Goal: Find contact information: Find contact information

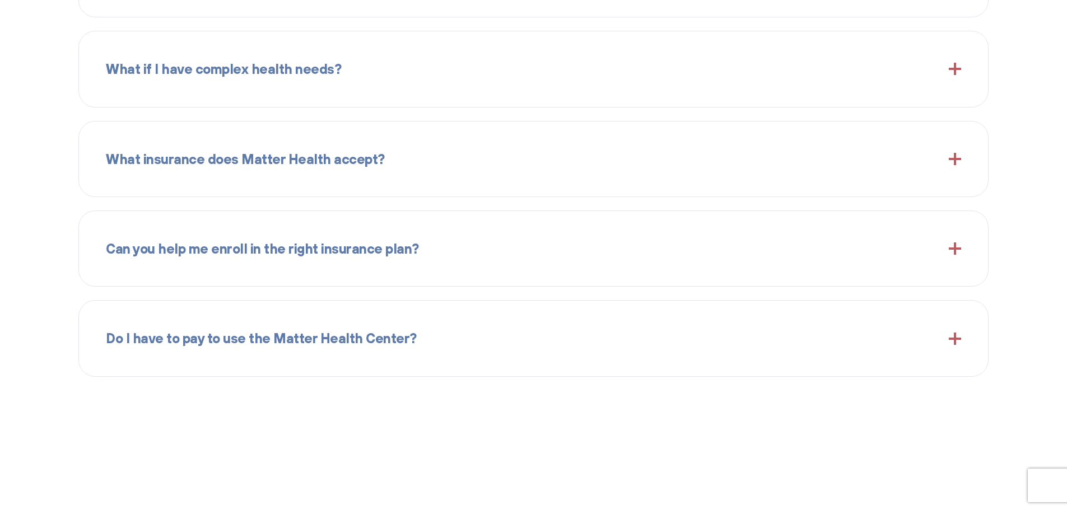
scroll to position [1524, 0]
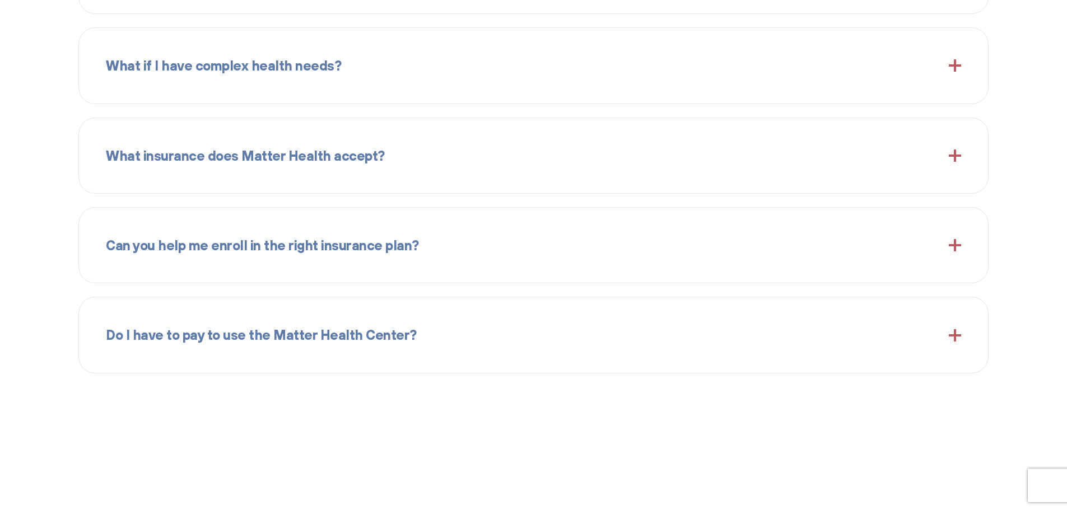
click at [956, 72] on div "What if I have complex health needs?" at bounding box center [534, 65] width 856 height 48
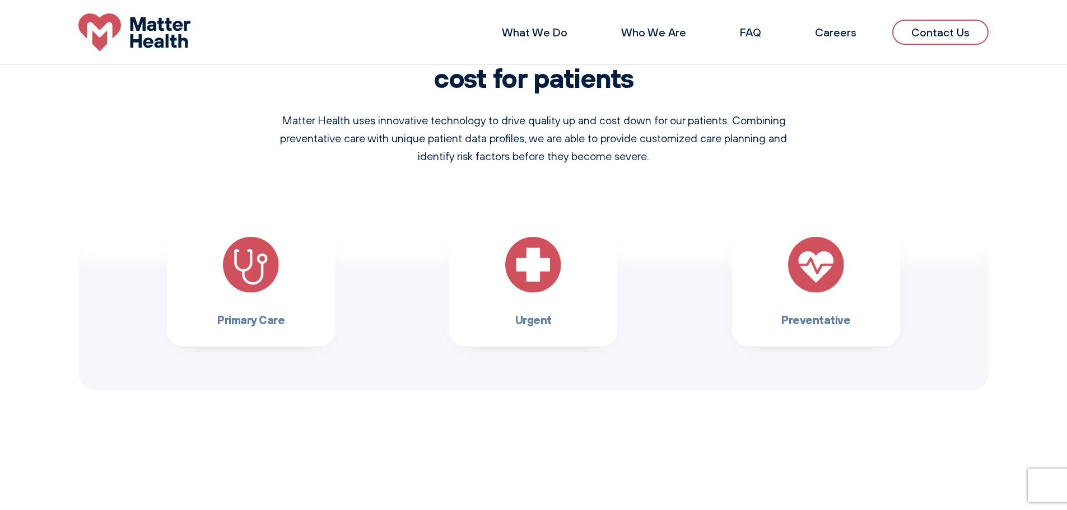
scroll to position [0, 0]
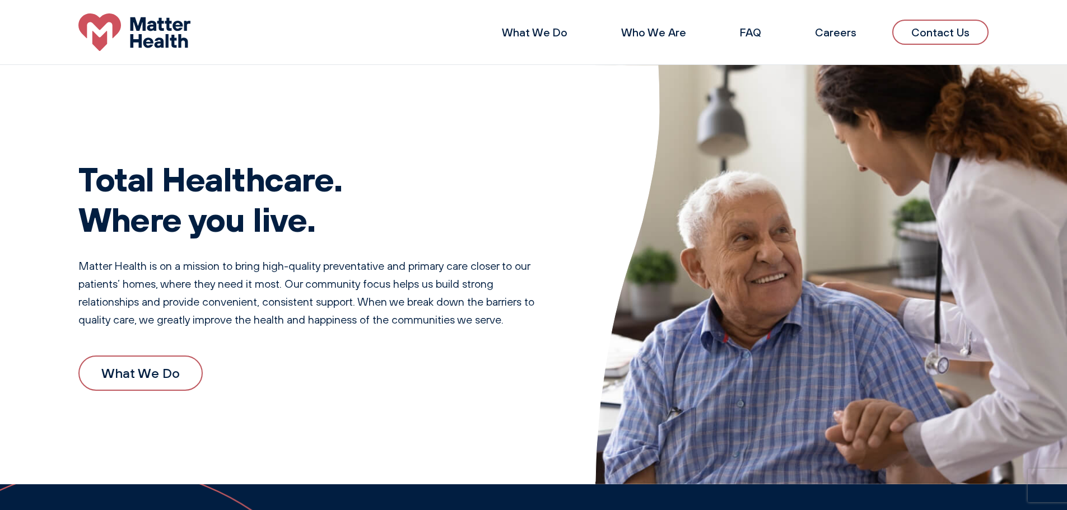
click at [933, 34] on link "Contact Us" at bounding box center [940, 32] width 96 height 25
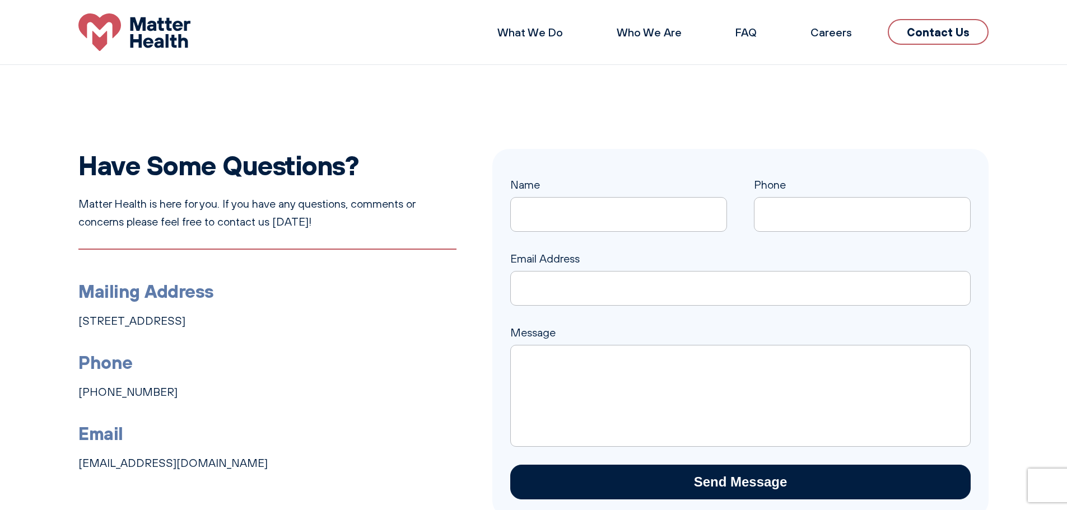
click at [562, 39] on li "What We Do" at bounding box center [530, 32] width 101 height 27
click at [505, 31] on link "What We Do" at bounding box center [531, 32] width 66 height 14
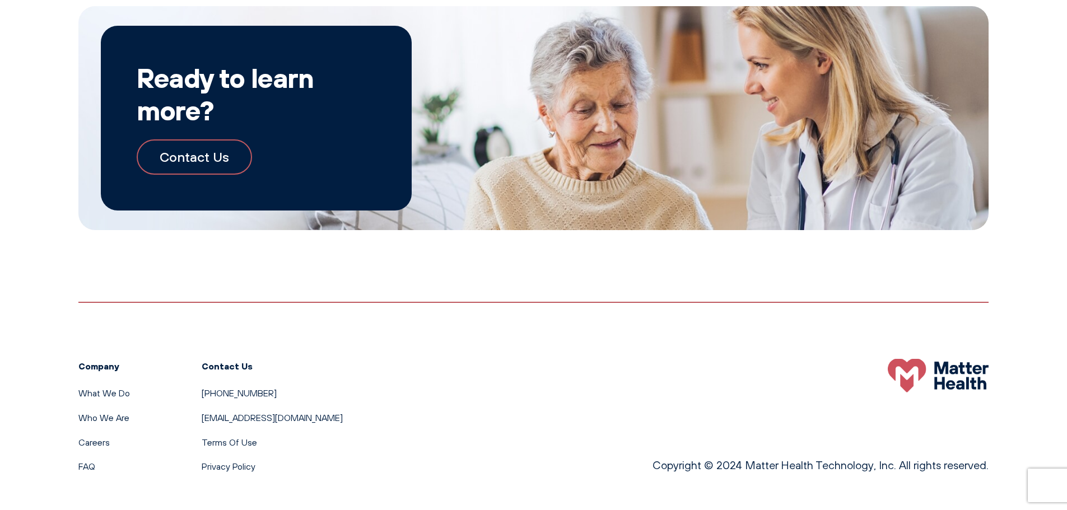
scroll to position [1234, 0]
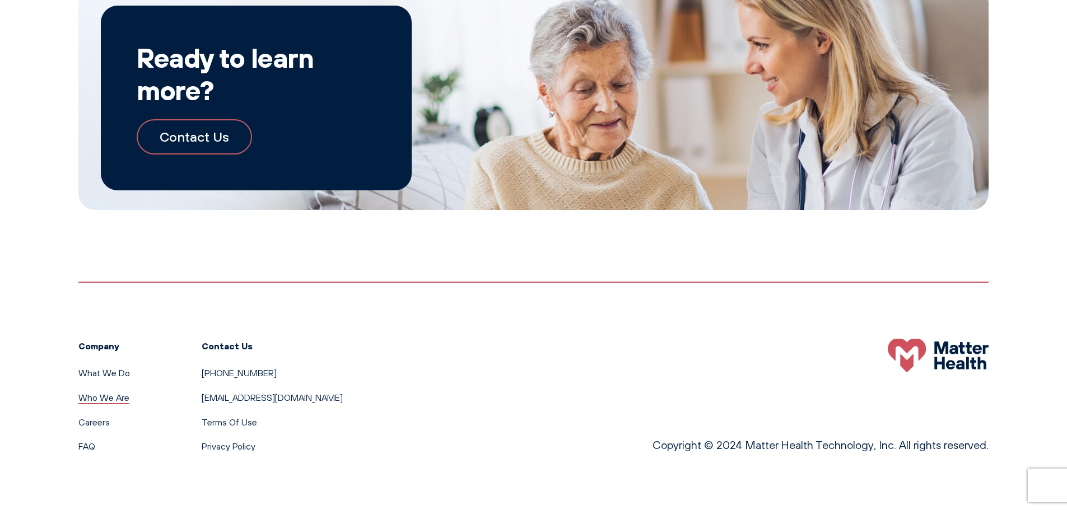
click at [91, 398] on link "Who We Are" at bounding box center [103, 397] width 51 height 11
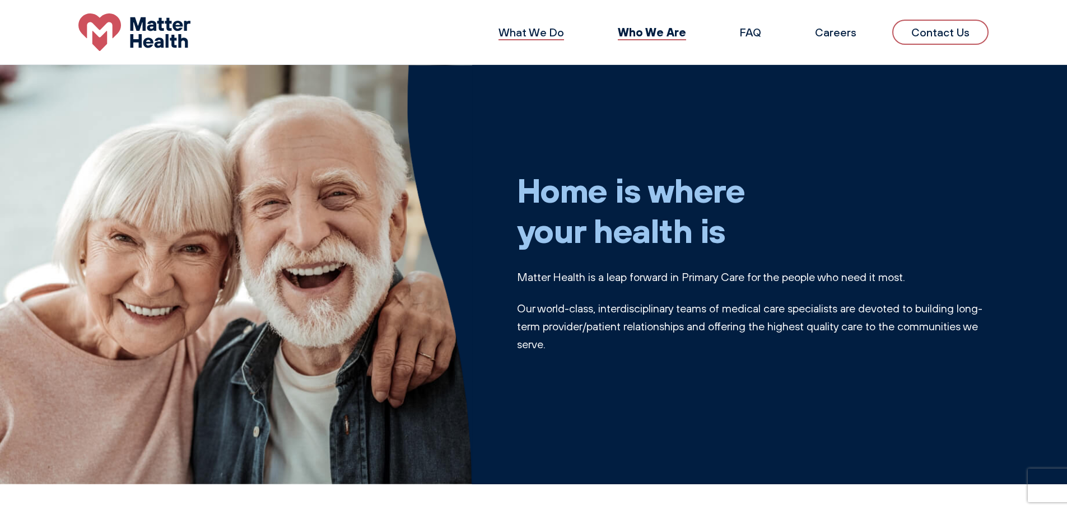
click at [556, 38] on link "What We Do" at bounding box center [532, 32] width 66 height 14
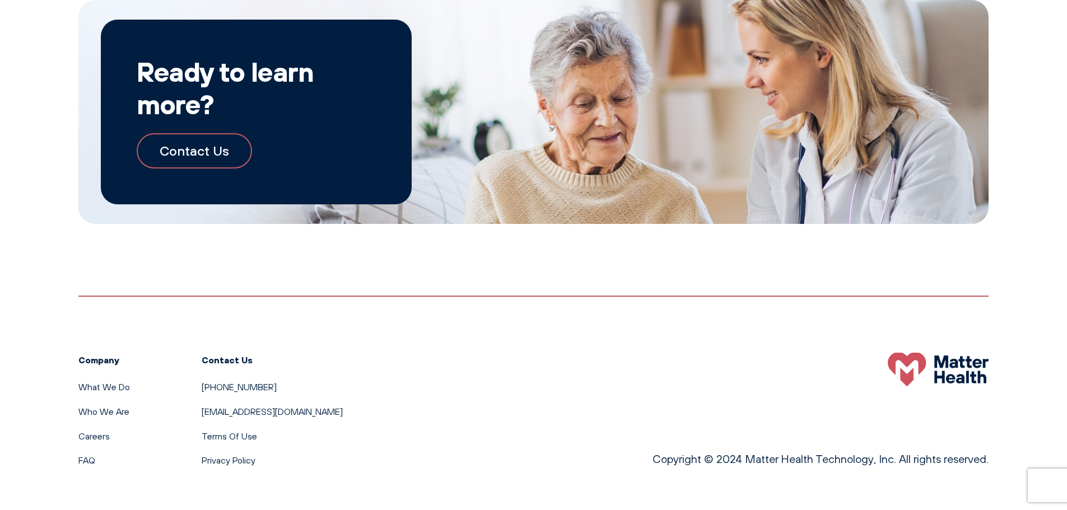
scroll to position [1234, 0]
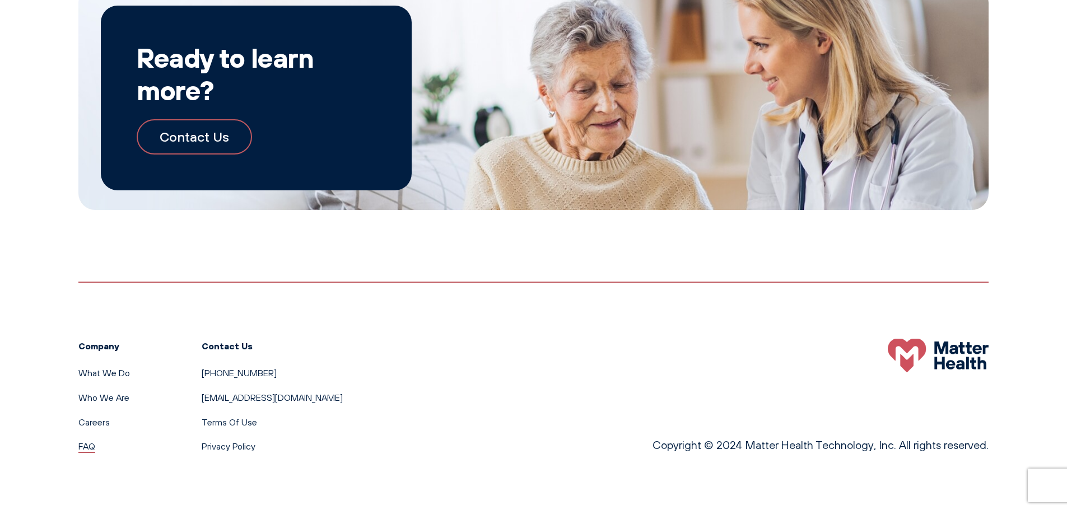
click at [89, 447] on link "FAQ" at bounding box center [86, 446] width 17 height 11
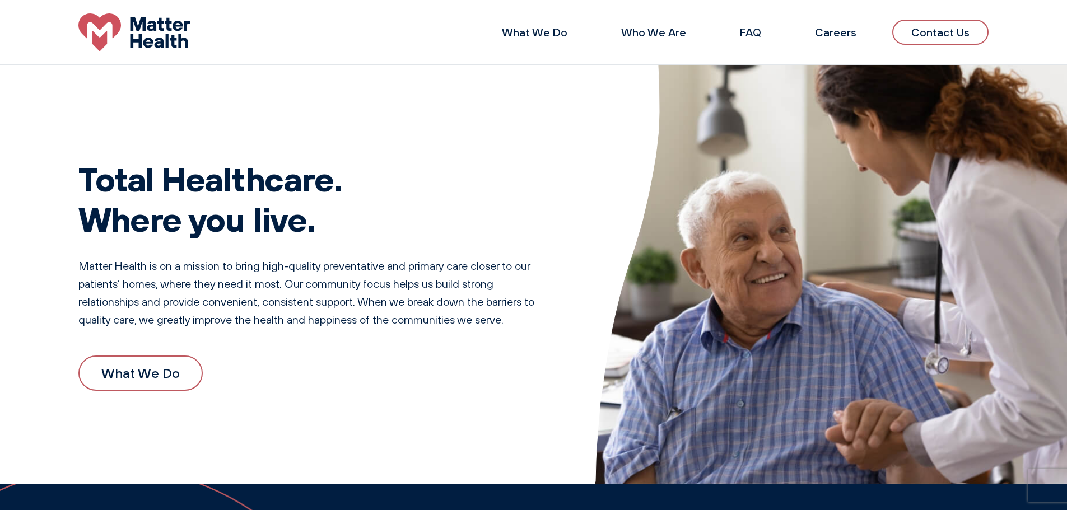
click at [936, 30] on link "Contact Us" at bounding box center [940, 32] width 96 height 25
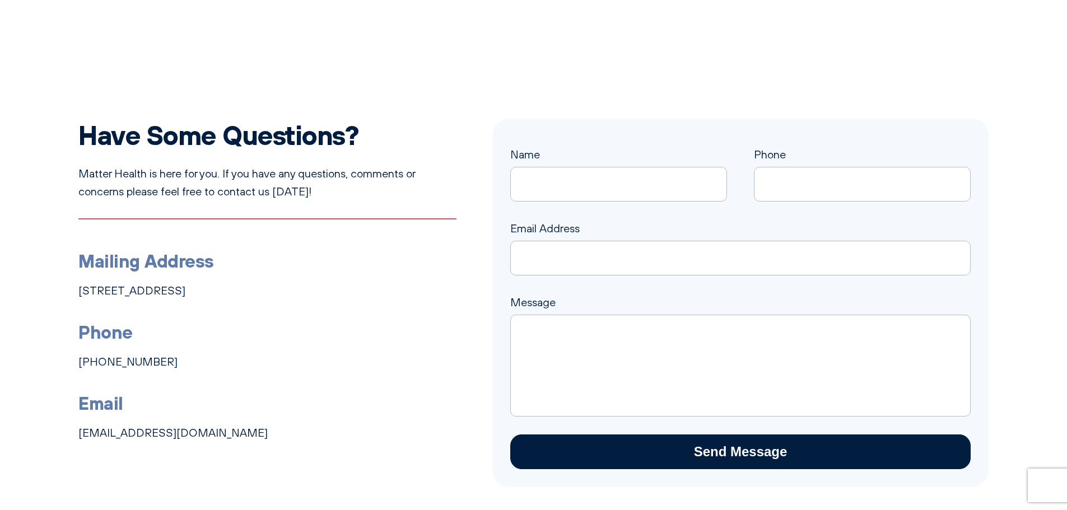
scroll to position [56, 0]
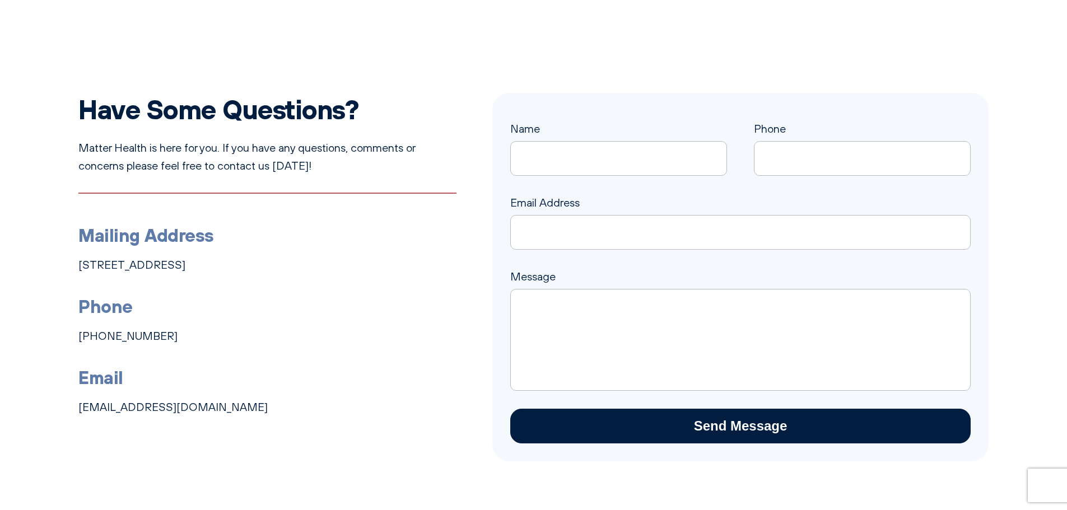
drag, startPoint x: 158, startPoint y: 345, endPoint x: 68, endPoint y: 333, distance: 90.5
click at [68, 333] on div "Have Some Questions? Matter Health is here for you. If you have any questions, …" at bounding box center [533, 277] width 1067 height 369
click at [73, 334] on div "Have Some Questions? Matter Health is here for you. If you have any questions, …" at bounding box center [533, 277] width 1067 height 369
drag, startPoint x: 164, startPoint y: 332, endPoint x: 78, endPoint y: 331, distance: 86.3
click at [78, 331] on div "Have Some Questions? Matter Health is here for you. If you have any questions, …" at bounding box center [533, 277] width 1067 height 369
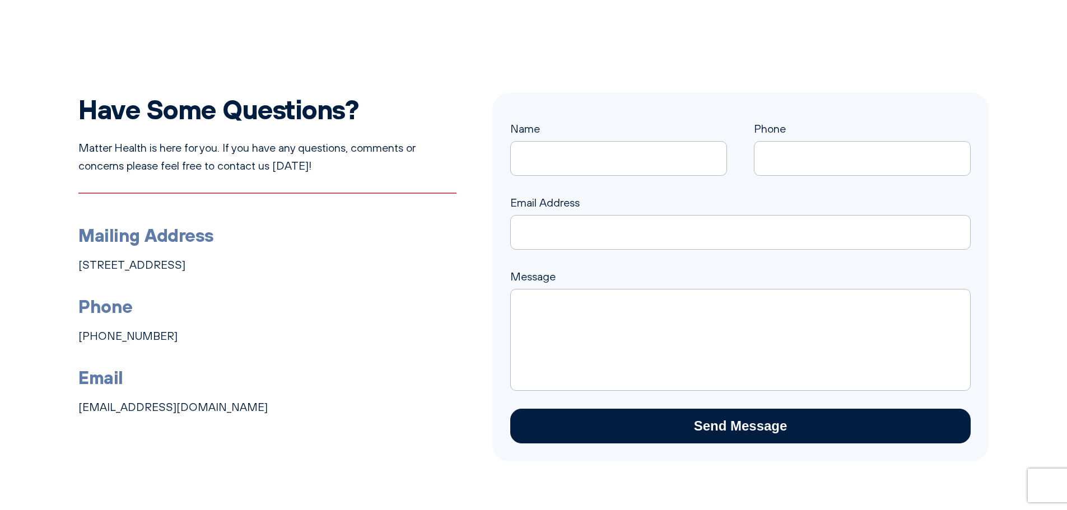
copy link "[PHONE_NUMBER]"
